Goal: Task Accomplishment & Management: Manage account settings

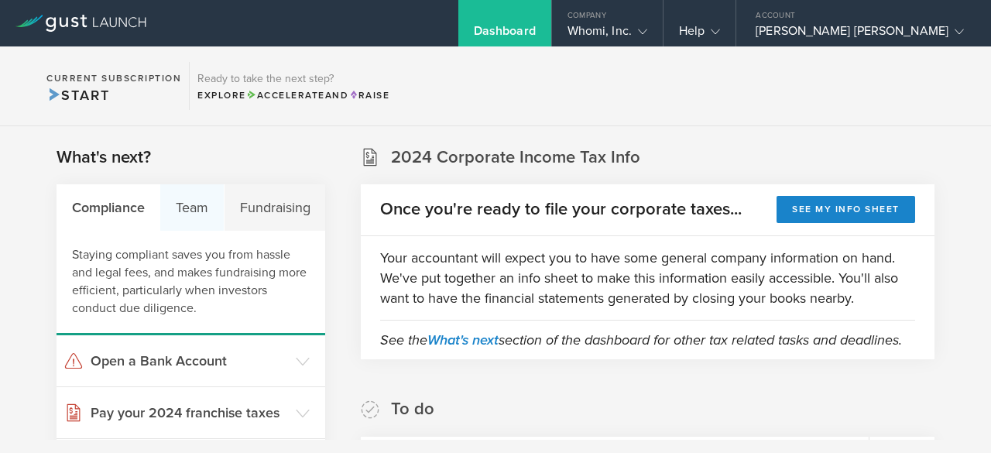
click at [198, 205] on div "Team" at bounding box center [191, 207] width 63 height 46
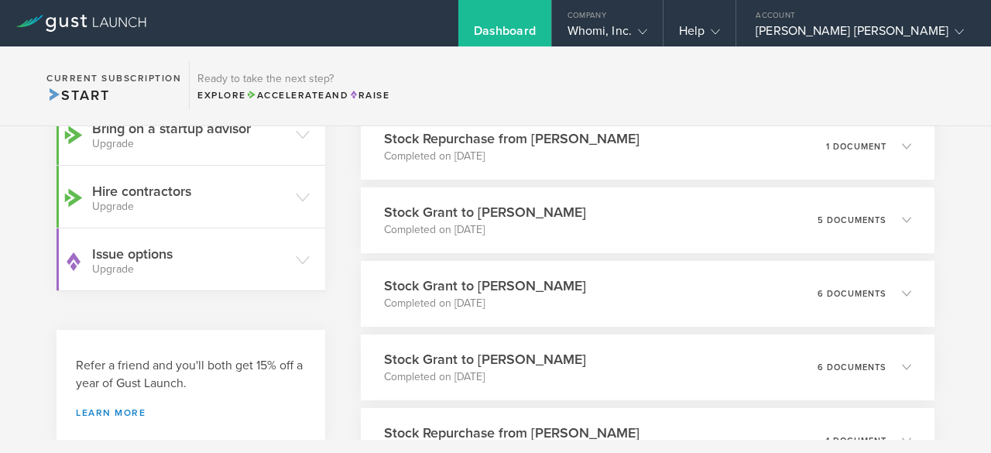
scroll to position [460, 0]
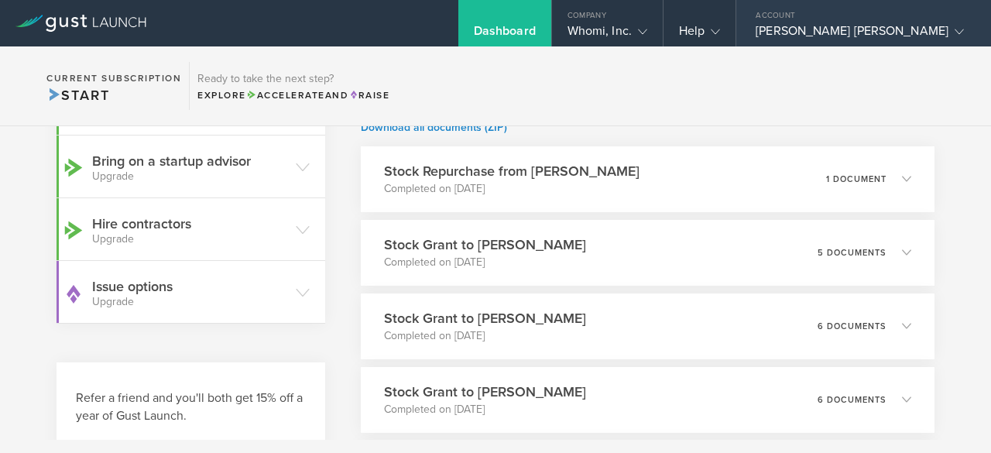
click at [862, 32] on div "[PERSON_NAME] [PERSON_NAME]" at bounding box center [859, 34] width 208 height 23
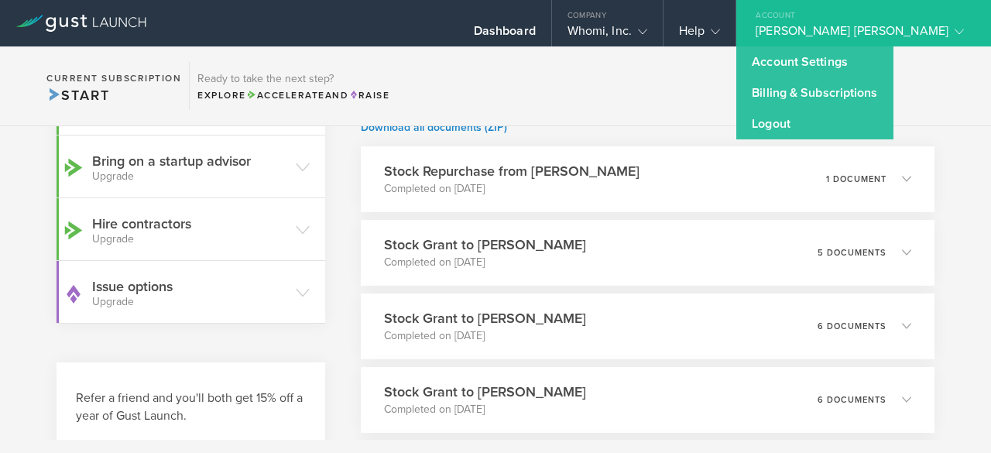
click at [743, 94] on section "Current Subscription Start Ready to take the next step? Explore Accelerate and …" at bounding box center [495, 86] width 991 height 80
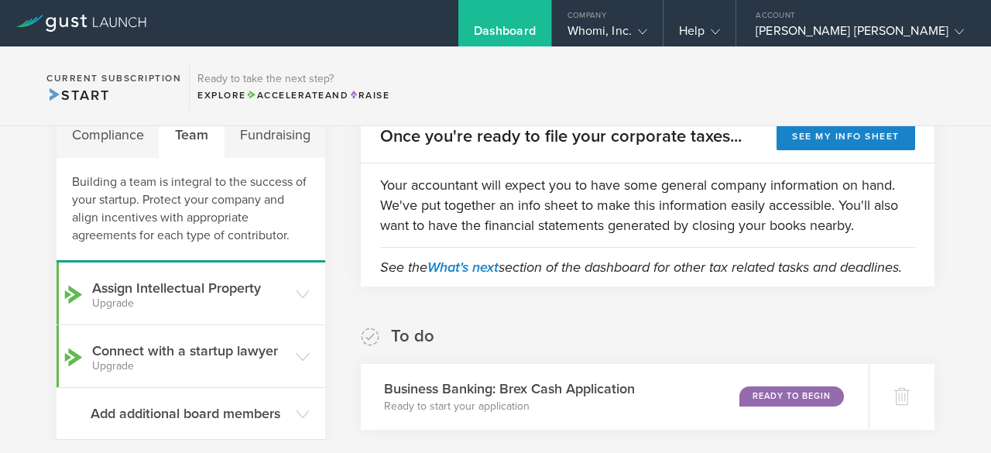
scroll to position [0, 0]
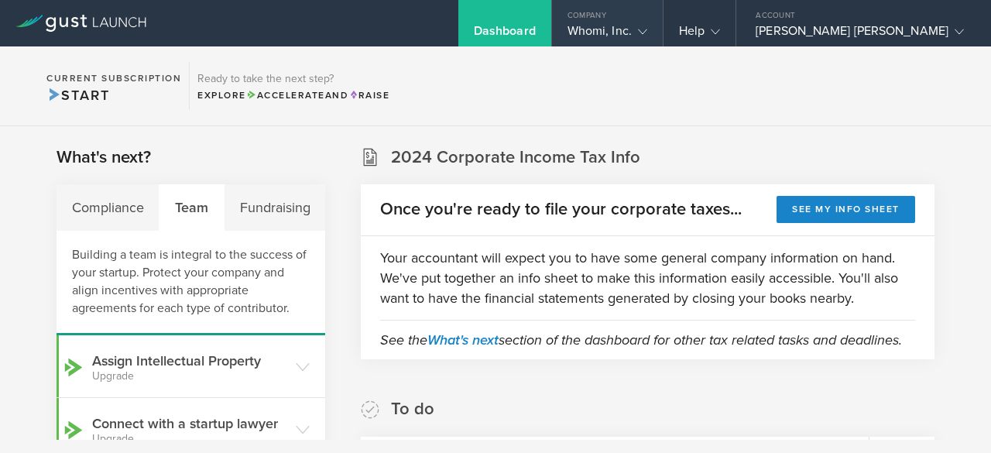
click at [647, 35] on div "Whomi, Inc." at bounding box center [607, 34] width 80 height 23
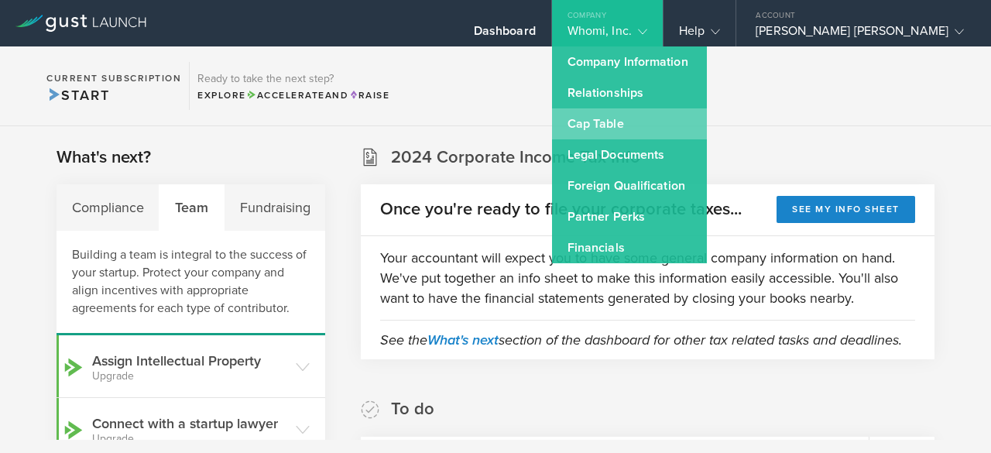
click at [679, 124] on link "Cap Table" at bounding box center [629, 123] width 155 height 31
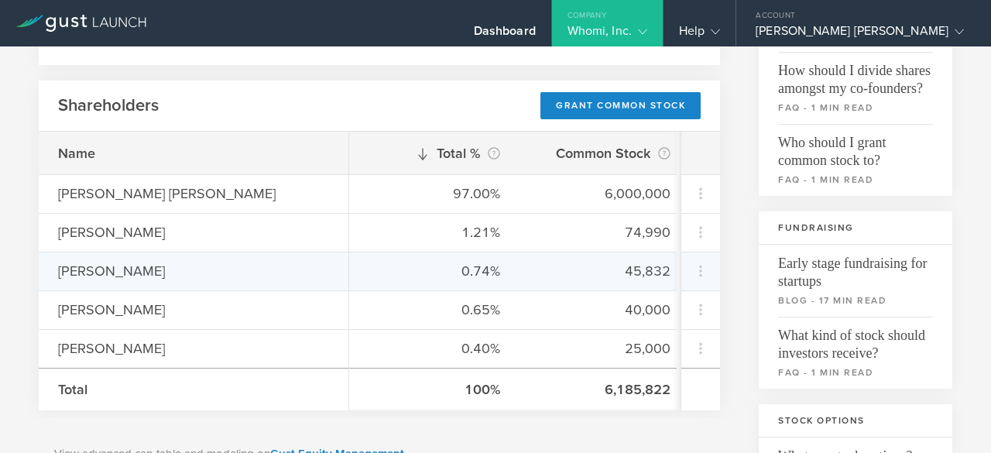
scroll to position [232, 0]
